Goal: Use online tool/utility

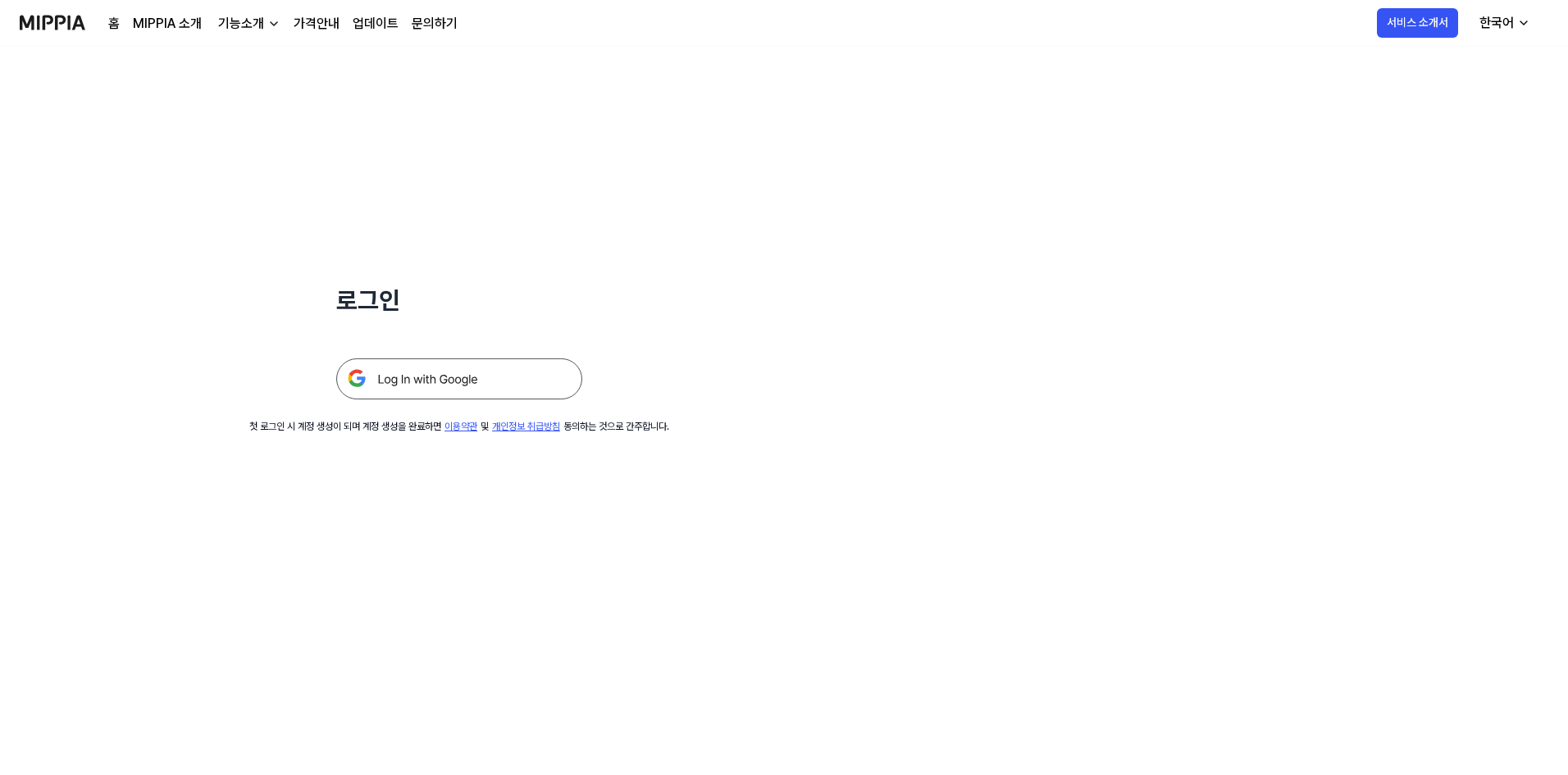
click at [475, 361] on img at bounding box center [458, 378] width 246 height 41
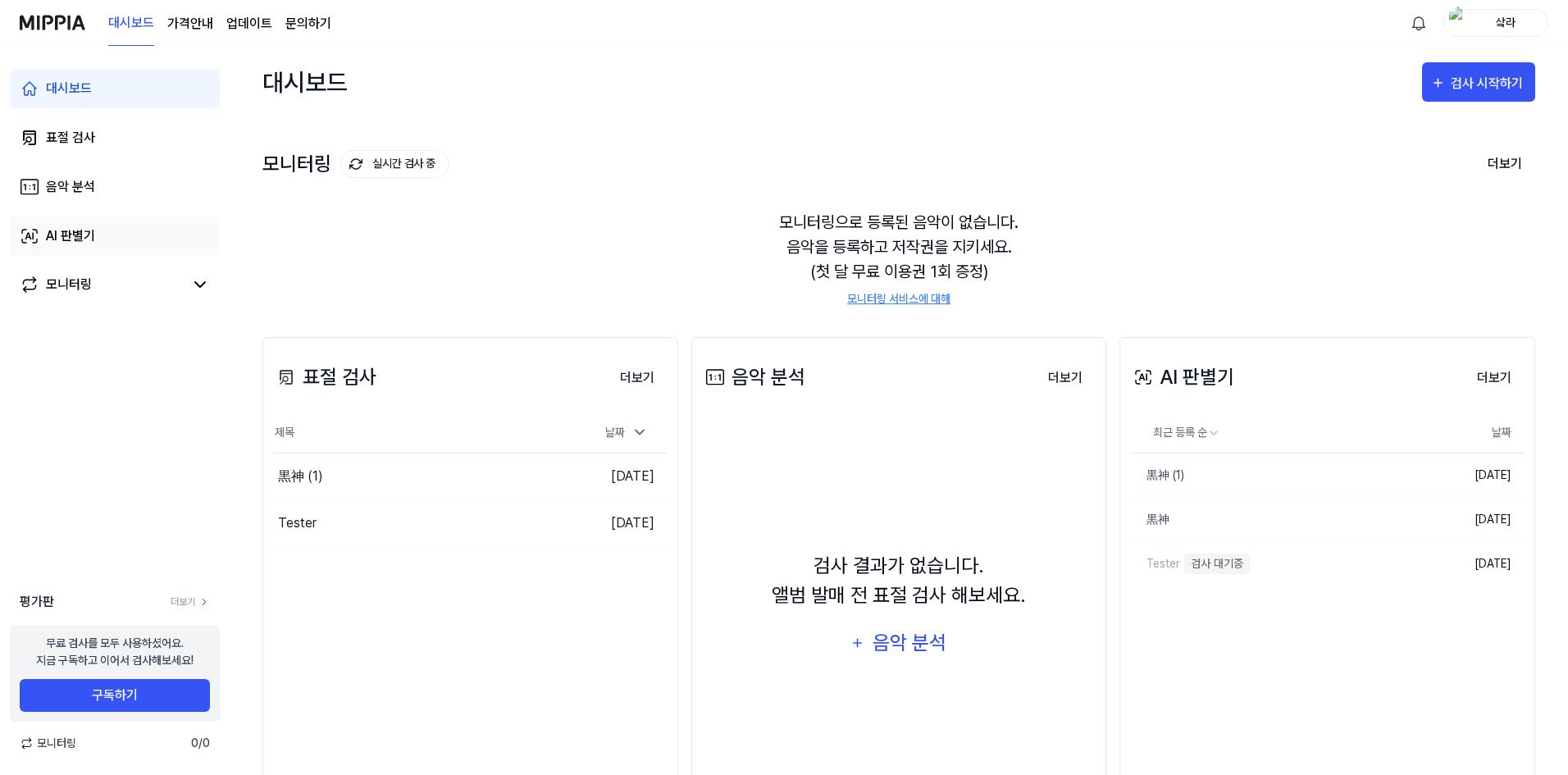
click at [114, 239] on link "AI 판별기" at bounding box center [115, 236] width 210 height 40
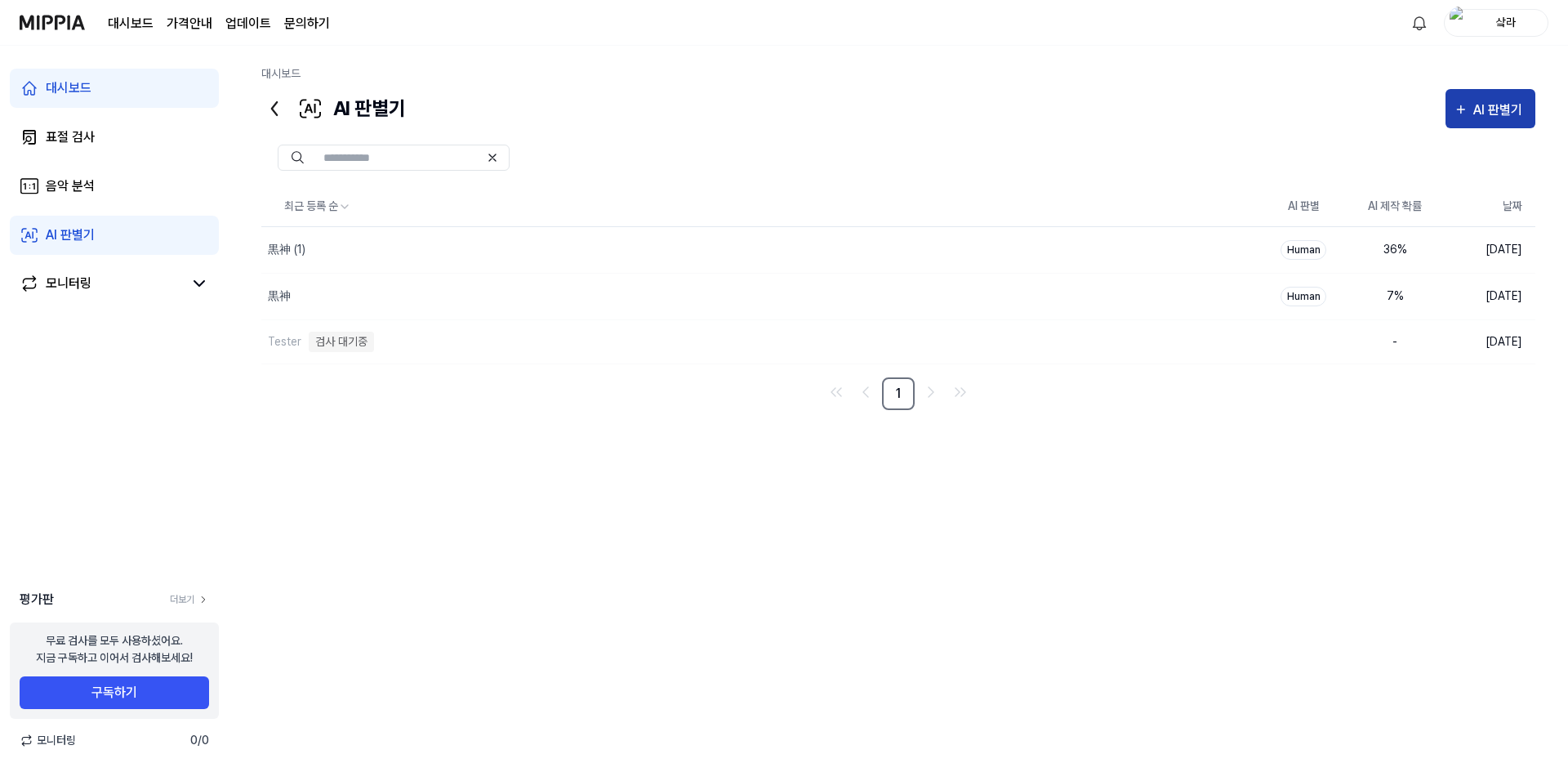
click at [1500, 103] on div "AI 판별기" at bounding box center [1500, 110] width 54 height 21
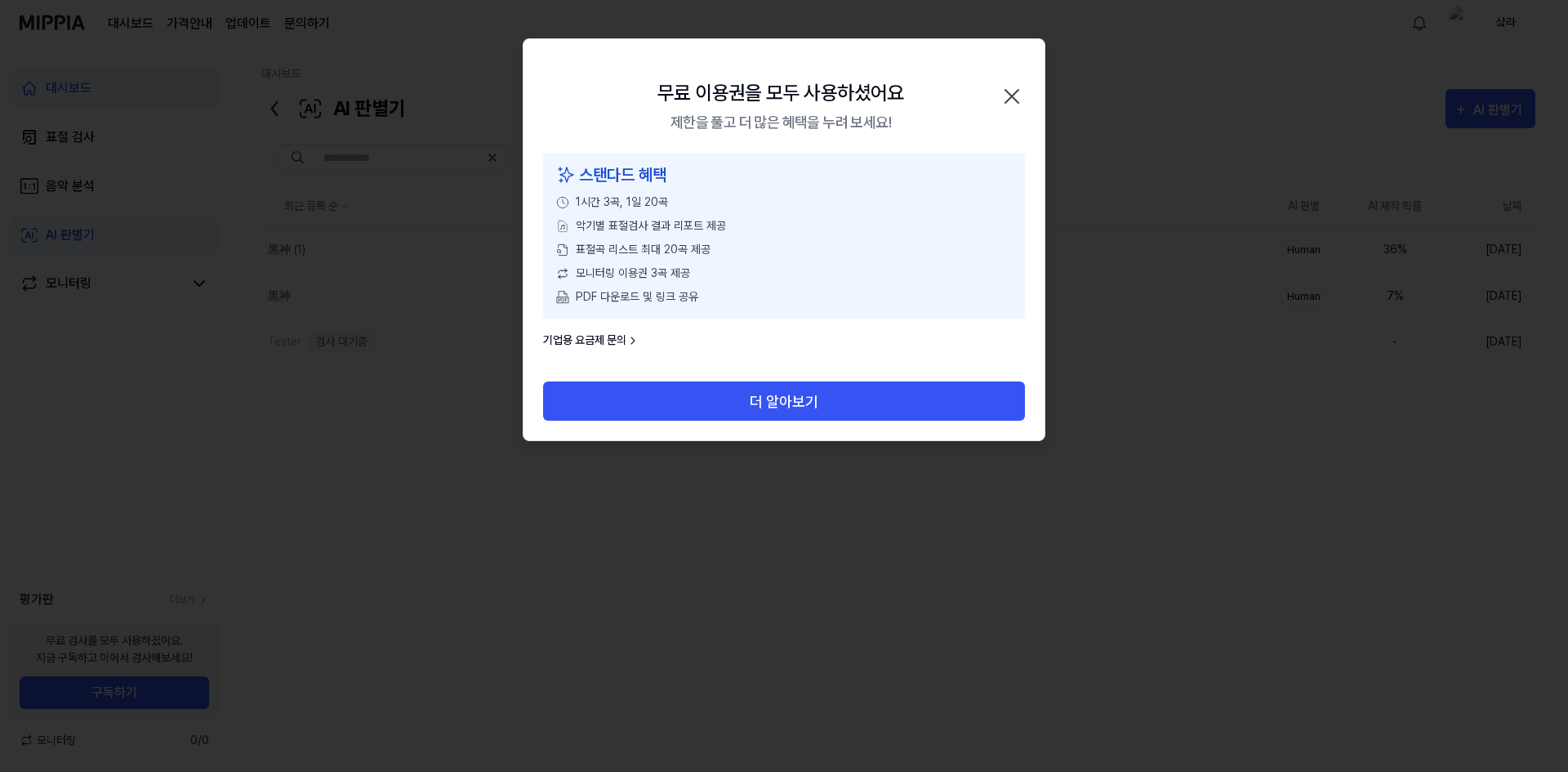
click at [997, 74] on div "무료 이용권을 모두 사용하셨어요 제한을 풀고 더 많은 혜택을 누려 보세요! 닫기" at bounding box center [784, 96] width 521 height 114
click at [1013, 98] on icon "button" at bounding box center [1012, 97] width 13 height 13
